Goal: Obtain resource: Obtain resource

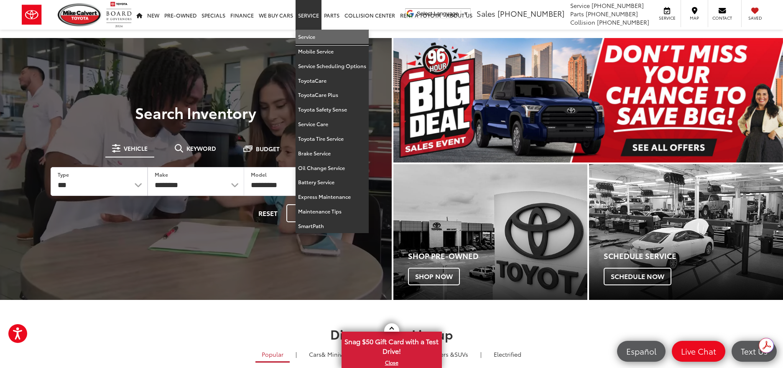
click at [311, 39] on link "Service" at bounding box center [331, 37] width 73 height 15
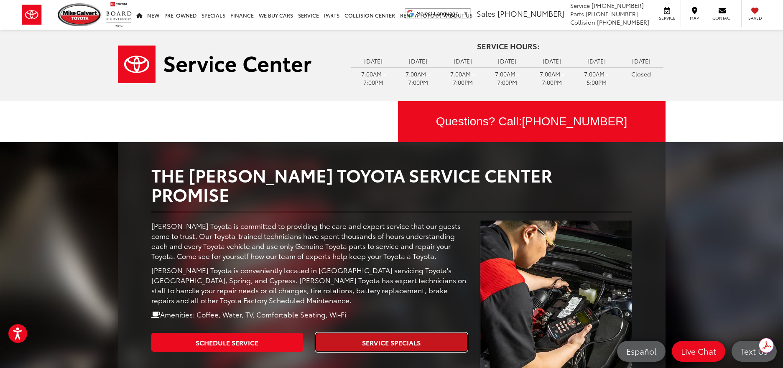
click at [403, 333] on link "Service Specials" at bounding box center [391, 342] width 152 height 19
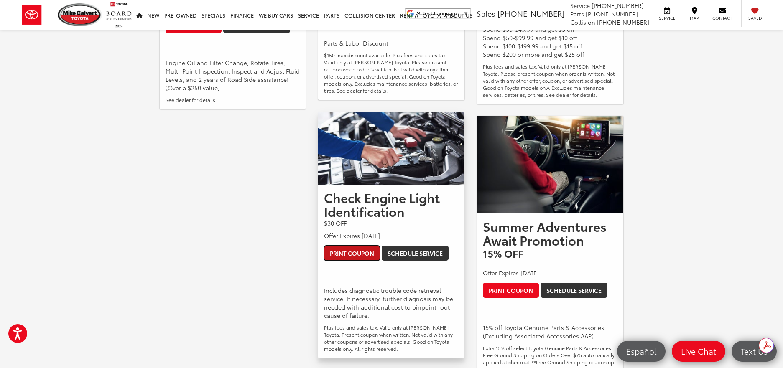
click at [341, 253] on link "Print Coupon" at bounding box center [352, 253] width 56 height 15
